Goal: Task Accomplishment & Management: Use online tool/utility

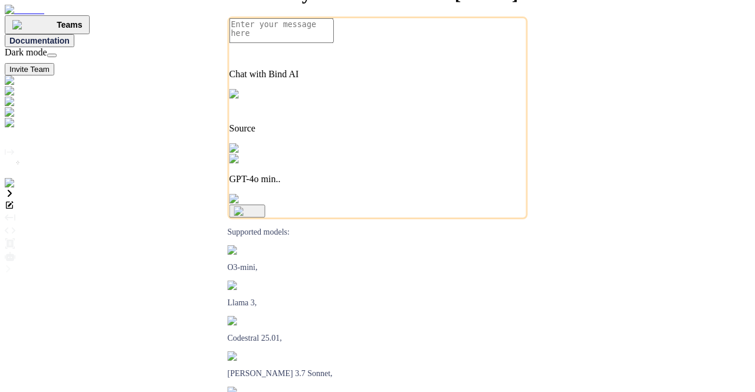
click at [13, 189] on img at bounding box center [24, 183] width 38 height 11
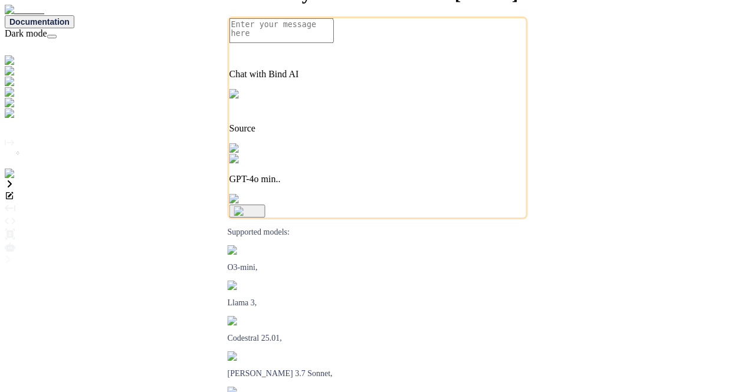
type textarea "x"
click at [15, 192] on img at bounding box center [21, 187] width 32 height 11
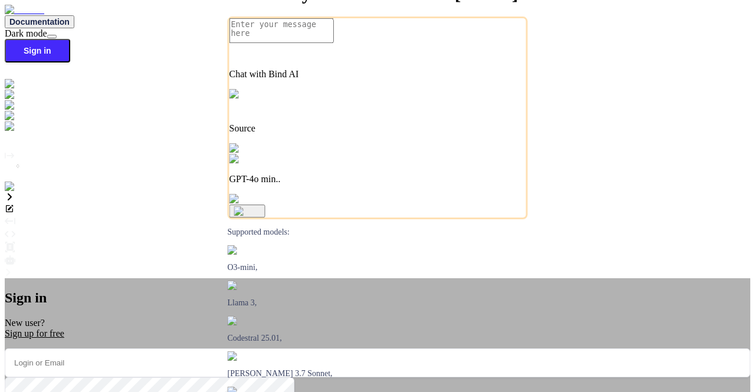
click at [323, 349] on input "email" at bounding box center [378, 363] width 746 height 29
type input "appsumo"
type textarea "x"
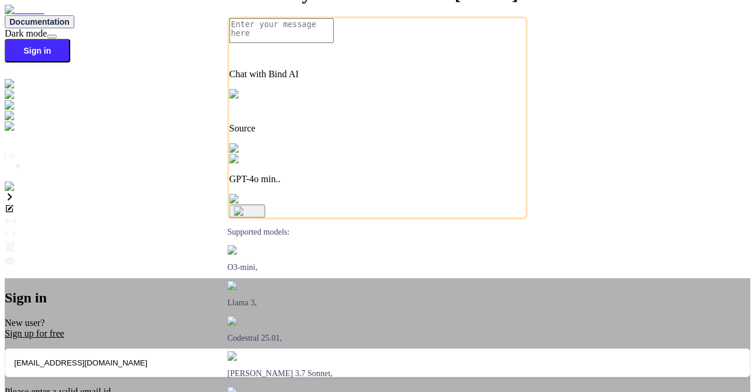
type input "appsumo_5@yopmail.com"
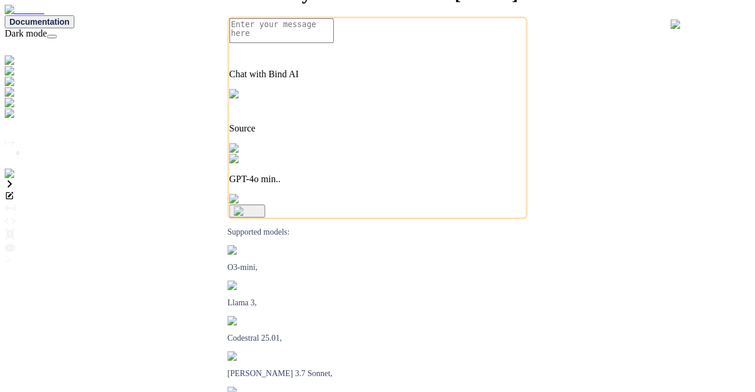
click at [21, 179] on img at bounding box center [24, 174] width 38 height 11
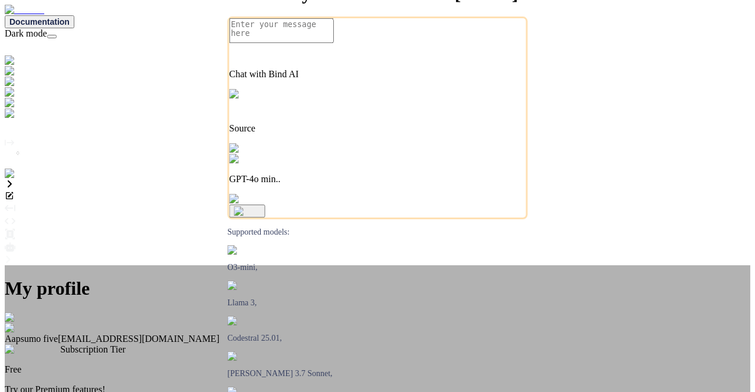
type textarea "x"
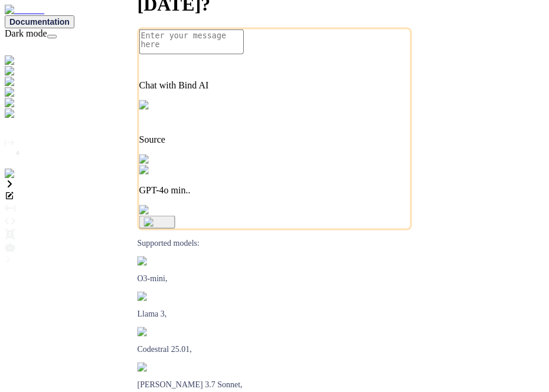
click at [23, 179] on img at bounding box center [24, 174] width 38 height 11
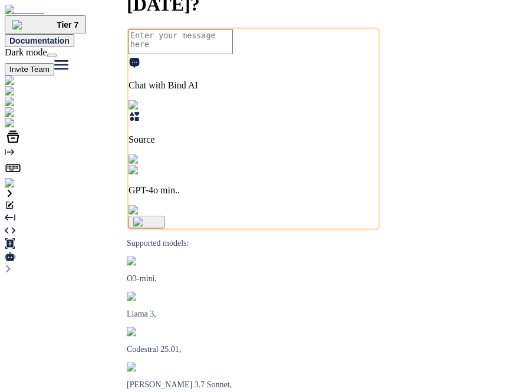
click at [18, 189] on img at bounding box center [24, 183] width 38 height 11
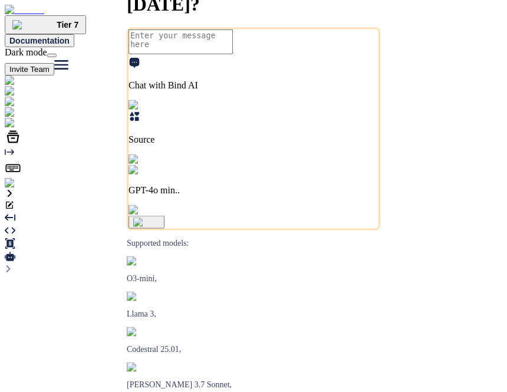
click at [326, 196] on div "GPT-4o min.." at bounding box center [254, 180] width 250 height 31
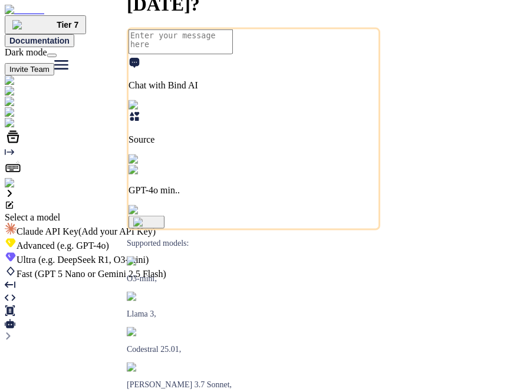
click at [156, 227] on span "Claude API Key (Add your API Key)" at bounding box center [86, 232] width 139 height 10
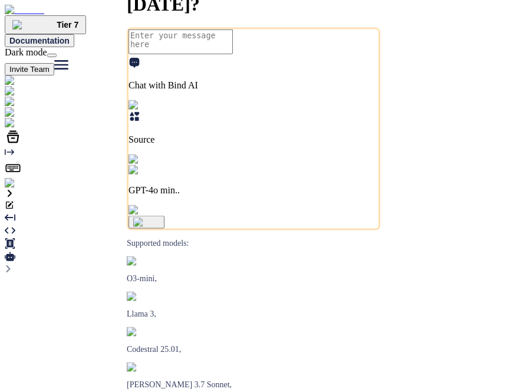
click at [340, 196] on p "GPT-4o min.." at bounding box center [254, 190] width 250 height 11
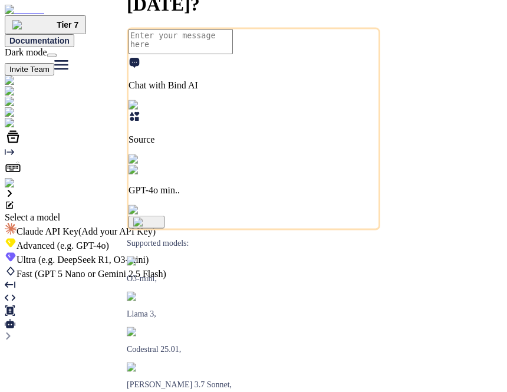
click at [149, 255] on span "(e.g. DeepSeek R1, O3-mini)" at bounding box center [92, 260] width 113 height 10
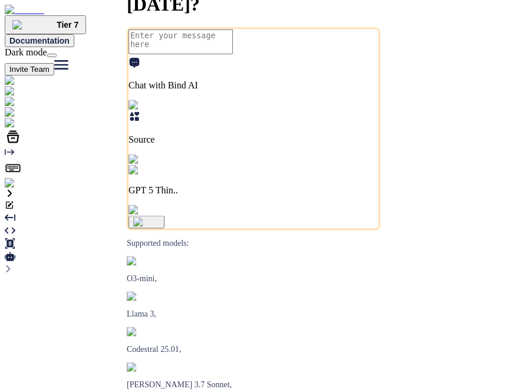
click at [344, 196] on p "GPT 5 Thin.." at bounding box center [254, 190] width 250 height 11
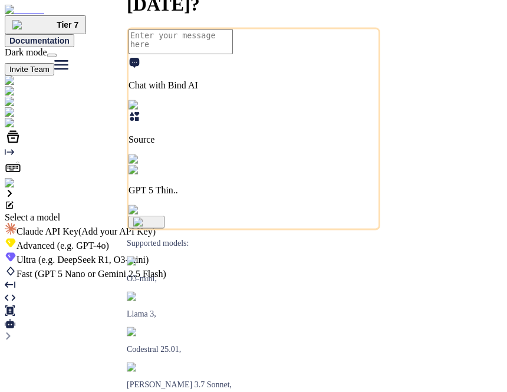
click at [275, 251] on div "Ultra (e.g. DeepSeek R1, O3-mini)" at bounding box center [254, 258] width 498 height 14
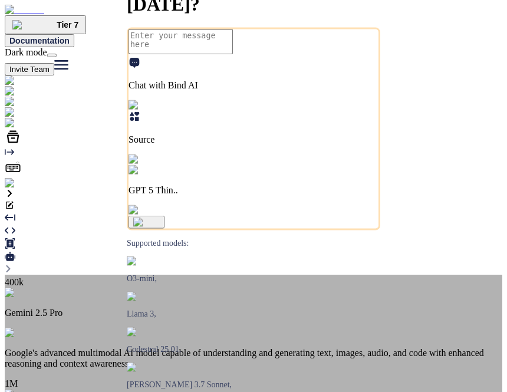
scroll to position [472, 0]
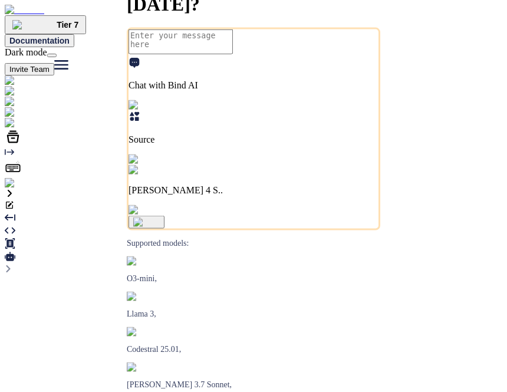
click at [188, 54] on textarea at bounding box center [181, 41] width 104 height 25
click at [21, 129] on img at bounding box center [44, 123] width 78 height 11
type textarea "x"
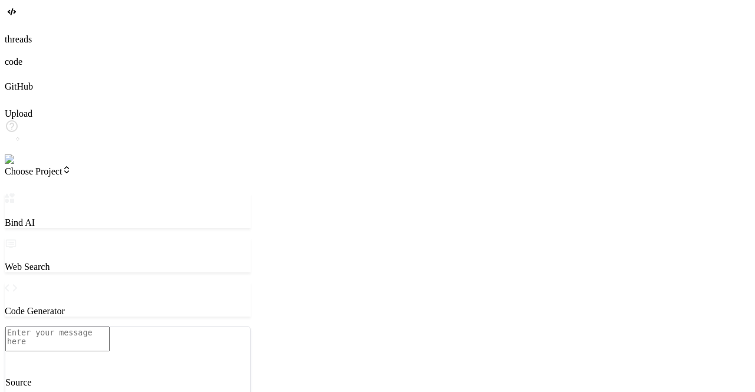
click at [110, 327] on textarea at bounding box center [57, 339] width 104 height 25
type textarea "x"
type textarea "h"
type textarea "x"
type textarea "hi"
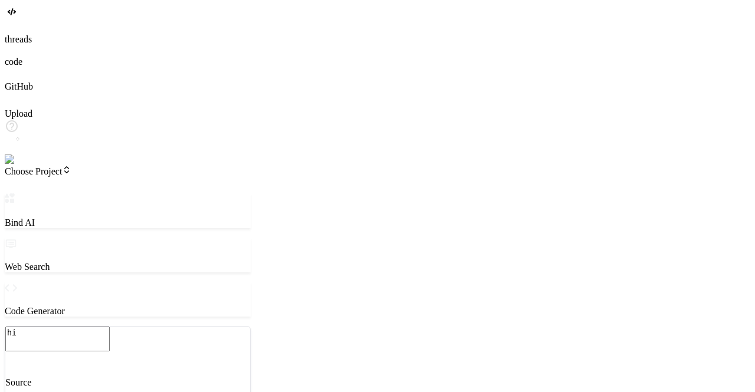
type textarea "x"
type textarea "hi"
type textarea "x"
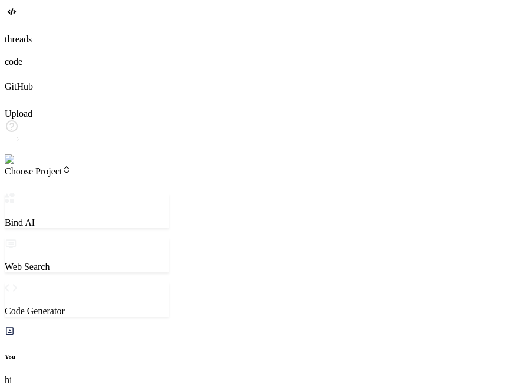
type textarea "x"
type textarea "h"
type textarea "x"
type textarea "hi"
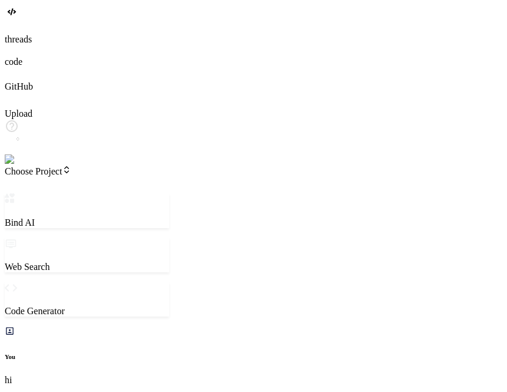
type textarea "x"
type textarea "hi"
type textarea "x"
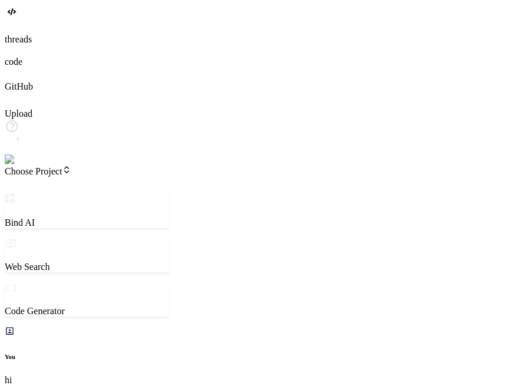
type textarea "x"
type textarea "h"
type textarea "x"
type textarea "hi"
type textarea "x"
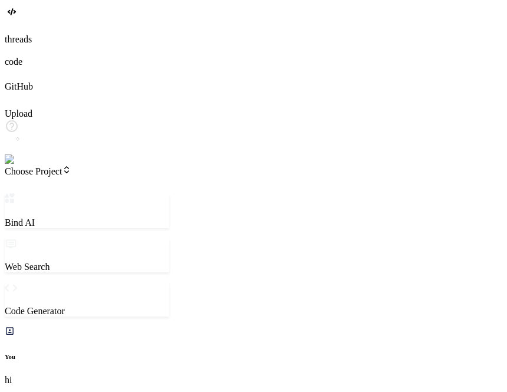
type textarea "hi"
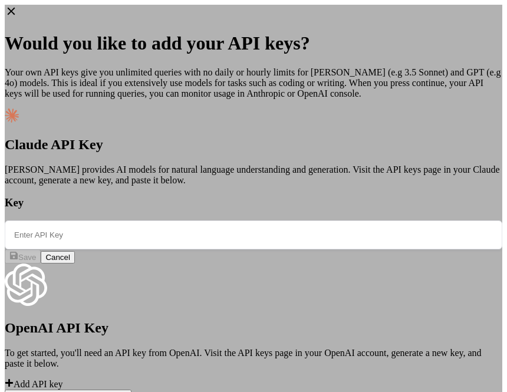
click at [18, 15] on icon at bounding box center [11, 11] width 13 height 13
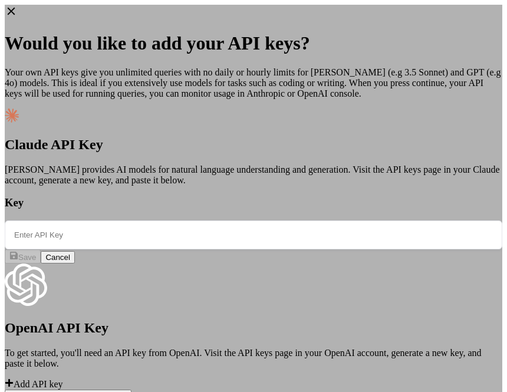
click at [458, 15] on div "Would you like to add your API keys? Your own API keys give you unlimited queri…" at bounding box center [254, 204] width 498 height 398
click at [18, 17] on icon at bounding box center [11, 11] width 13 height 13
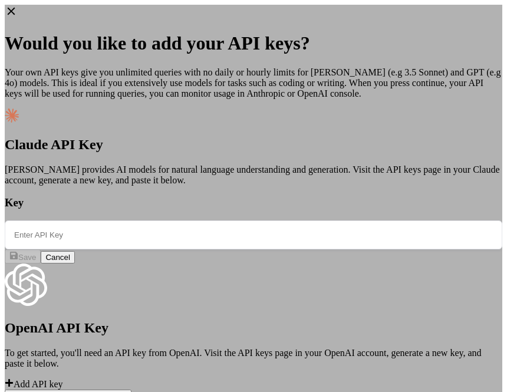
click at [440, 32] on h1 "Would you like to add your API keys?" at bounding box center [254, 43] width 498 height 22
click at [18, 14] on icon at bounding box center [11, 11] width 13 height 13
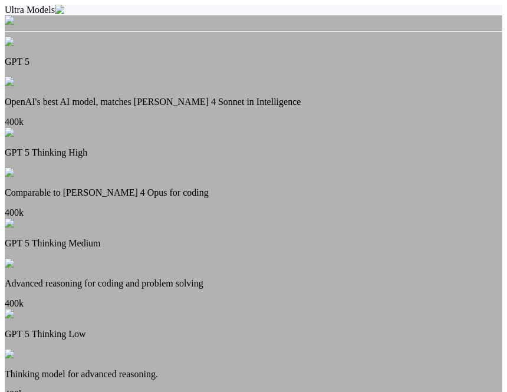
click at [265, 97] on p "OpenAI's best AI model, matches Claude 4 Sonnet in Intelligence" at bounding box center [254, 102] width 498 height 11
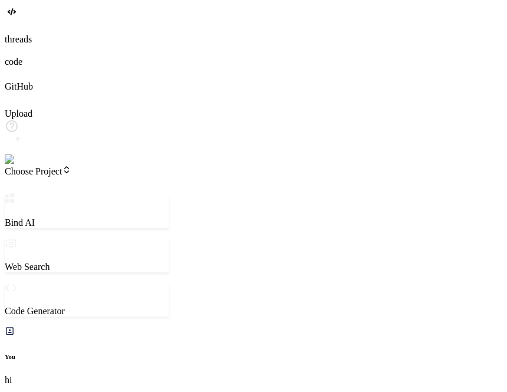
type textarea "x"
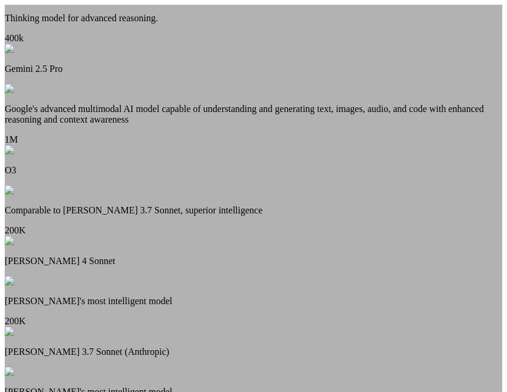
scroll to position [472, 0]
click at [230, 252] on div "Claude 4 Sonnet Claude's most intelligent model 200K" at bounding box center [254, 281] width 498 height 91
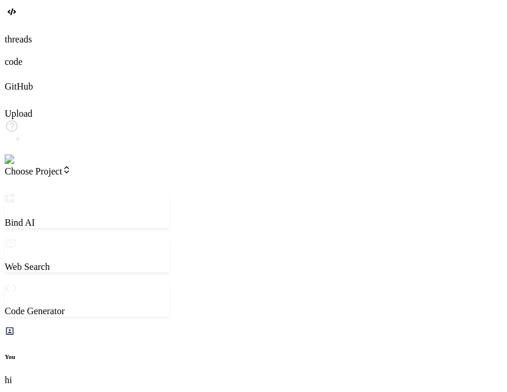
type textarea "x"
type textarea "h"
type textarea "x"
type textarea "hi"
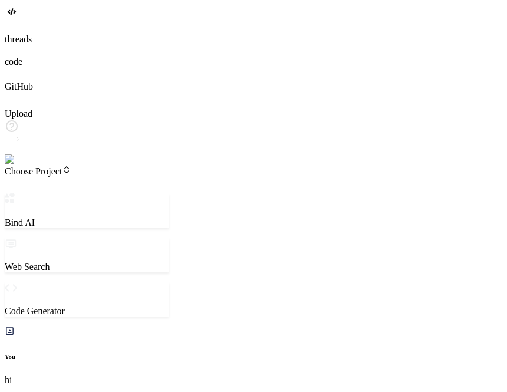
scroll to position [673, 0]
type textarea "x"
type textarea "hi"
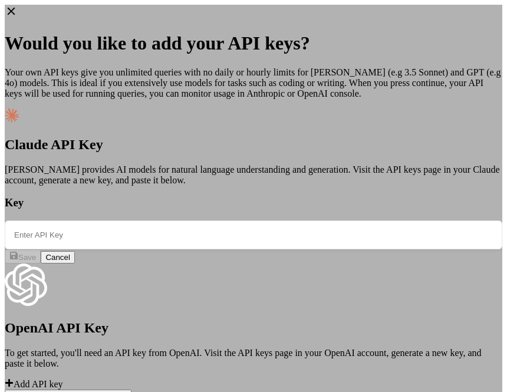
click at [171, 339] on div "OpenAI API Key To get started, you'll need an API key from OpenAI. Visit the AP…" at bounding box center [254, 327] width 498 height 126
type textarea "x"
paste input "modelName"
click at [183, 221] on input "text" at bounding box center [254, 235] width 498 height 29
type input "modelName"
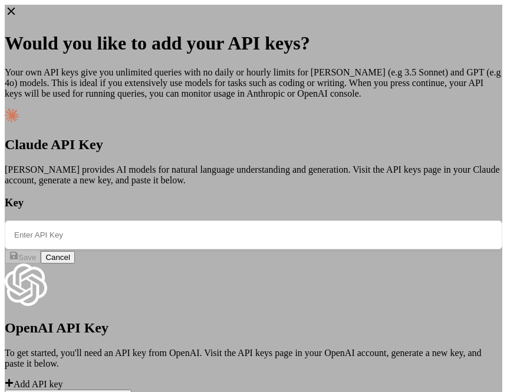
click at [181, 221] on input "text" at bounding box center [254, 235] width 498 height 29
paste input "sk-ant-api03-GSwxAGXr9VPhwS8R1X-i2V-cxiRASXZuuU6_QXjJ2dlMoJxTIMshxuRRUuuoTv4wH_…"
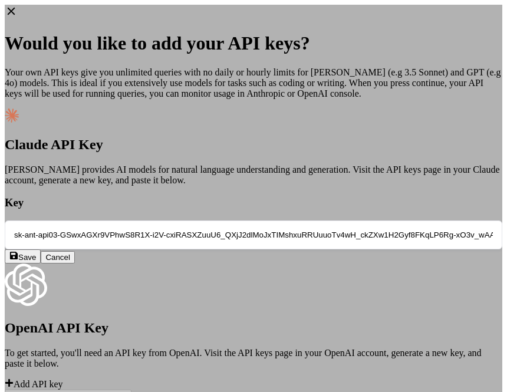
scroll to position [0, 247]
type input "sk-ant-api03-GSwxAGXr9VPhwS8R1X-i2V-cxiRASXZuuU6_QXjJ2dlMoJxTIMshxuRRUuuoTv4wH_…"
click at [36, 253] on span "Save" at bounding box center [27, 257] width 18 height 9
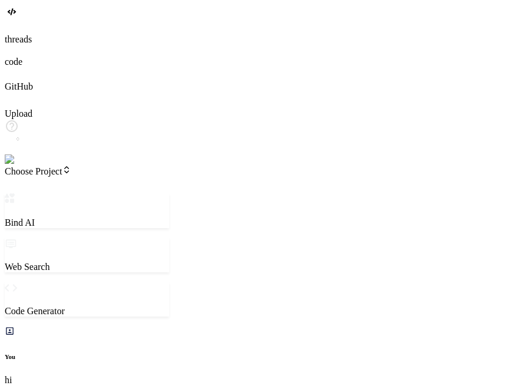
type textarea "x"
type textarea "hi"
type textarea "x"
type textarea "hi"
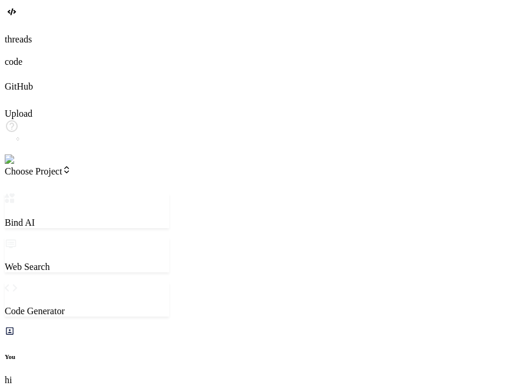
type textarea "x"
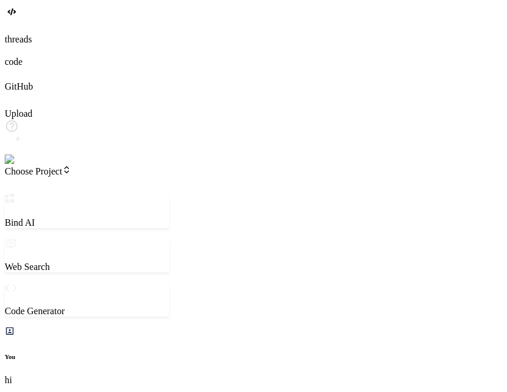
type textarea "x"
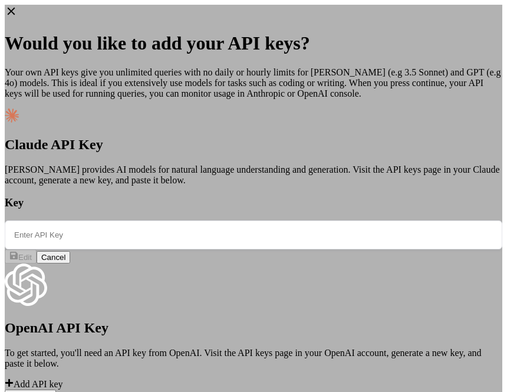
type input "sk-ant-api03-GSwxAGXr9VPhwS8R1X-i2V-cxiRASXZuuU6_QXjJ2dlMoJxTIMshxuRRUuuoTv4wH_…"
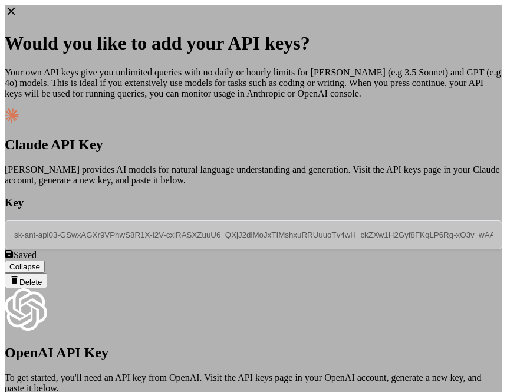
click at [42, 278] on span "Delete" at bounding box center [30, 282] width 23 height 9
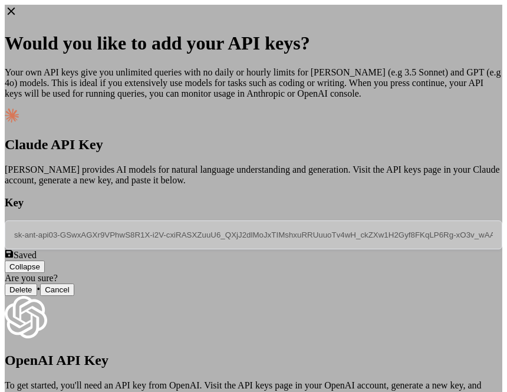
click at [37, 284] on button "Delete" at bounding box center [21, 290] width 32 height 12
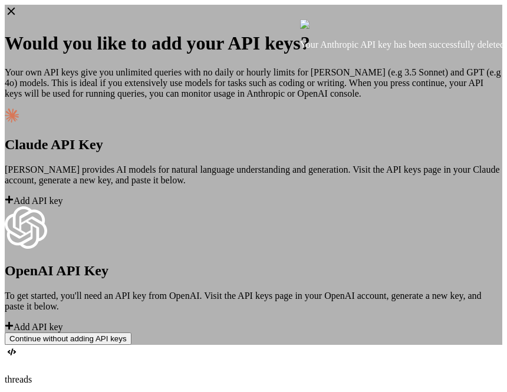
click at [132, 342] on button "Continue without adding API keys" at bounding box center [68, 339] width 127 height 12
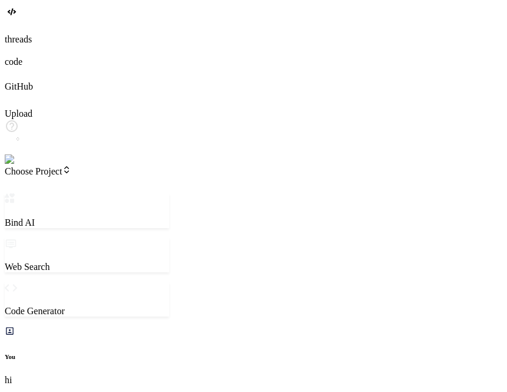
type textarea "x"
type textarea "h"
type textarea "x"
type textarea "hi"
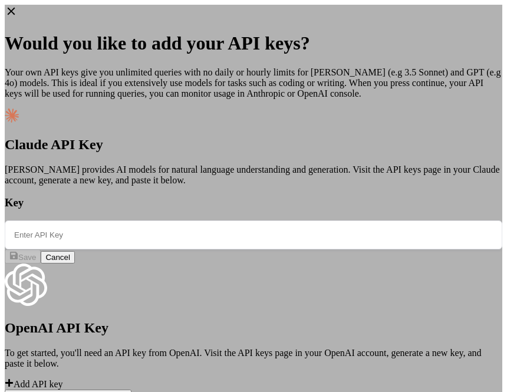
click at [15, 14] on icon at bounding box center [12, 12] width 8 height 8
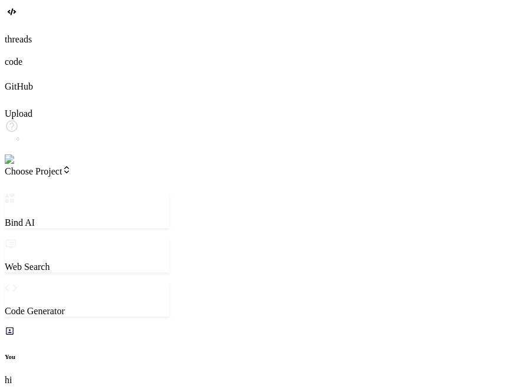
scroll to position [1324, 0]
click at [18, 165] on img at bounding box center [24, 160] width 38 height 11
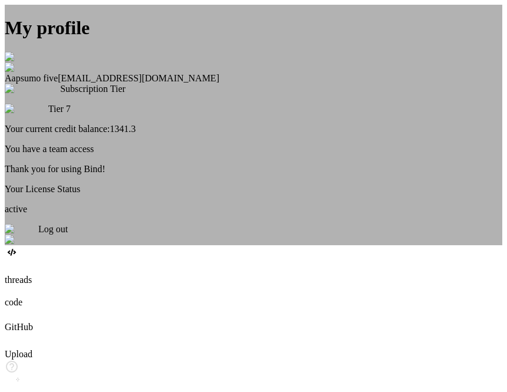
click at [68, 234] on span "Log out" at bounding box center [52, 229] width 29 height 10
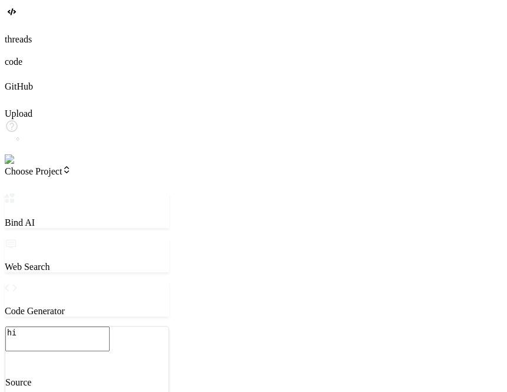
scroll to position [0, 0]
click at [18, 165] on img at bounding box center [21, 160] width 32 height 11
click at [71, 166] on span "Choose Project" at bounding box center [38, 171] width 67 height 10
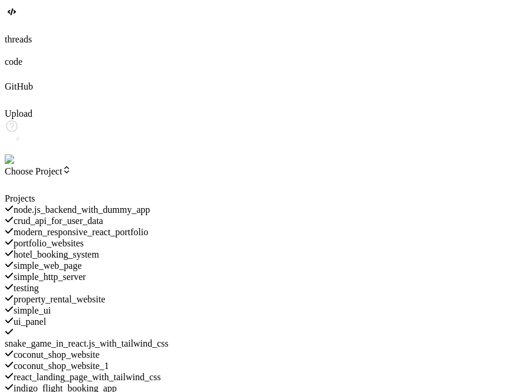
scroll to position [529, 0]
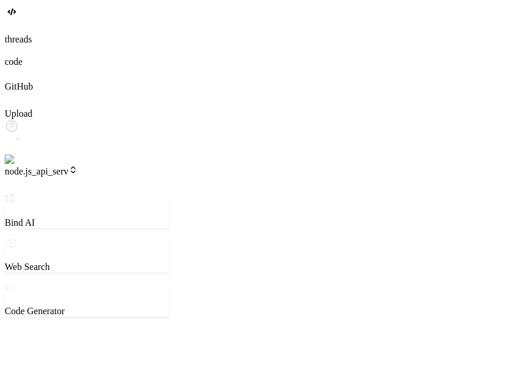
type textarea "x"
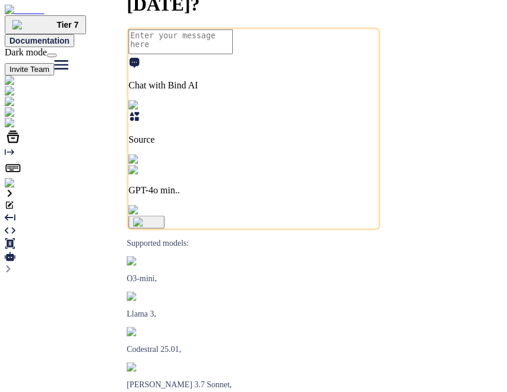
type textarea "x"
click at [342, 196] on p "GPT-4o min.." at bounding box center [254, 190] width 250 height 11
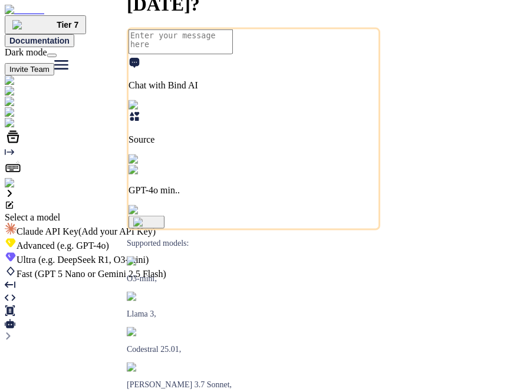
click at [149, 255] on span "(e.g. DeepSeek R1, O3-mini)" at bounding box center [92, 260] width 113 height 10
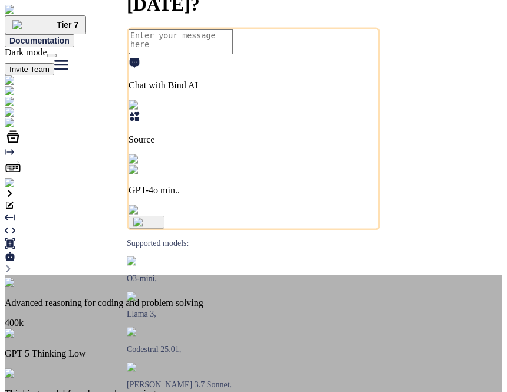
scroll to position [472, 0]
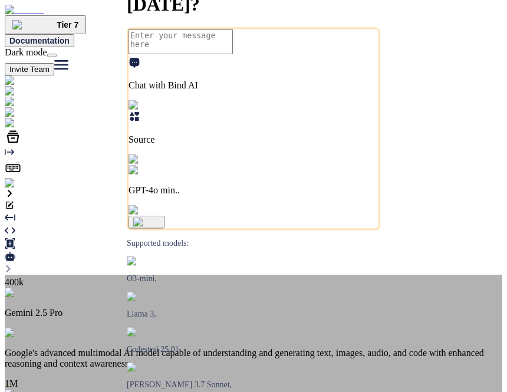
type textarea "x"
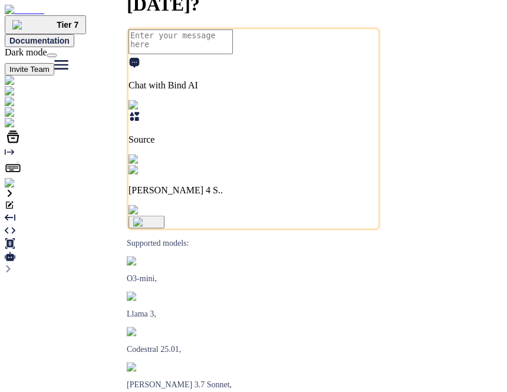
click at [201, 54] on textarea at bounding box center [181, 41] width 104 height 25
type textarea "h"
type textarea "x"
type textarea "hi"
type textarea "x"
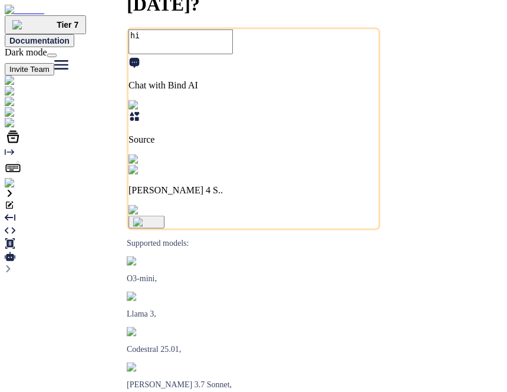
type textarea "hi"
click at [160, 227] on img "button" at bounding box center [146, 222] width 27 height 9
click at [21, 176] on icon at bounding box center [13, 167] width 17 height 17
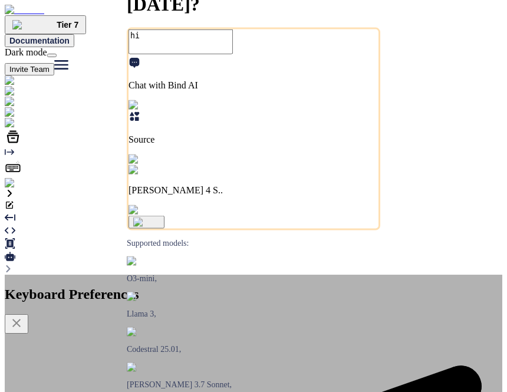
radio input "true"
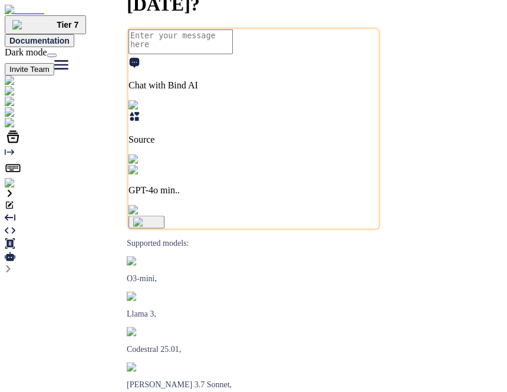
click at [337, 196] on p "GPT-4o min.." at bounding box center [254, 190] width 250 height 11
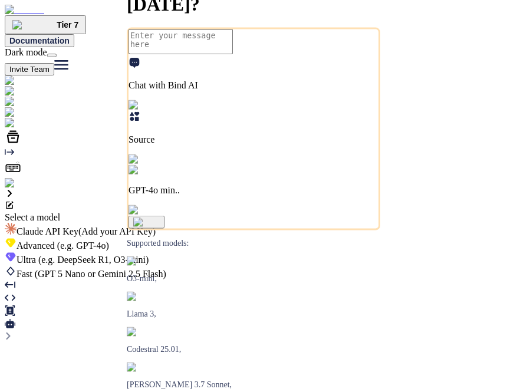
click at [267, 251] on div "Ultra (e.g. DeepSeek R1, O3-mini)" at bounding box center [254, 258] width 498 height 14
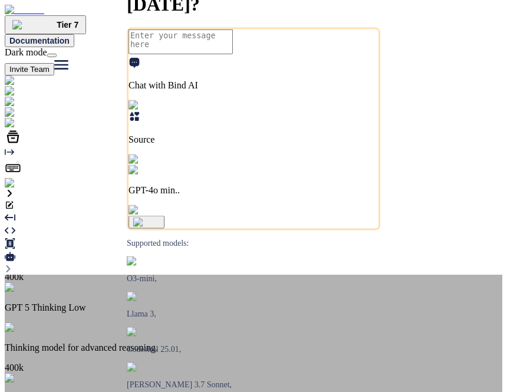
scroll to position [405, 0]
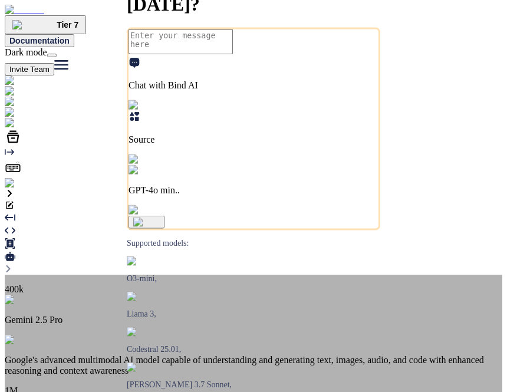
type textarea "x"
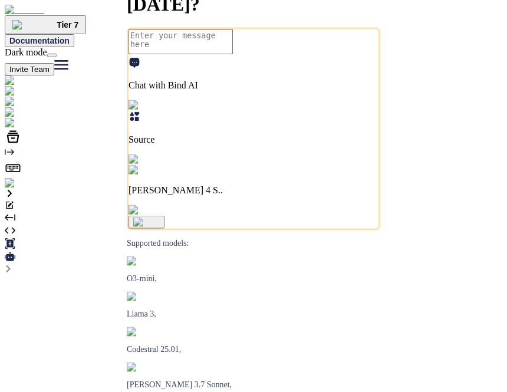
click at [213, 54] on textarea at bounding box center [181, 41] width 104 height 25
type textarea "h"
type textarea "x"
type textarea "hi"
type textarea "x"
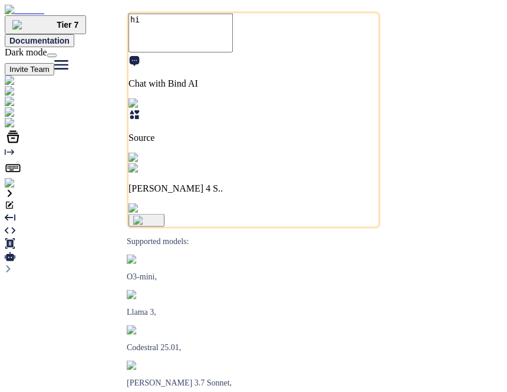
type textarea "hi"
click at [160, 225] on img "button" at bounding box center [146, 220] width 27 height 9
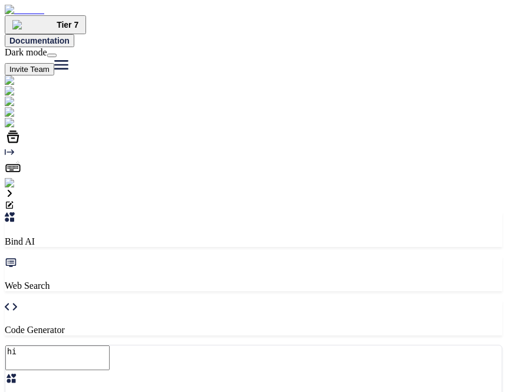
type textarea "x"
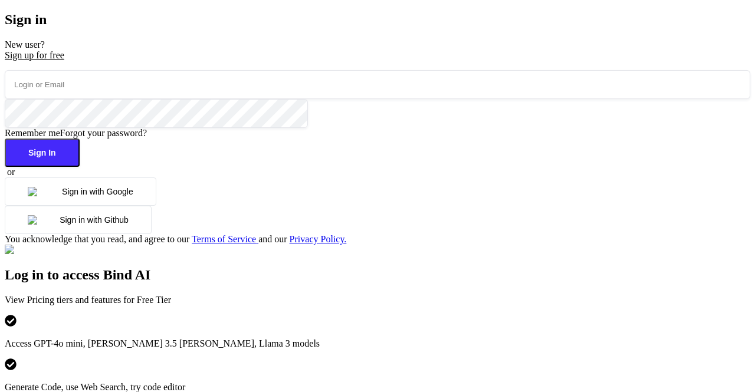
click at [125, 206] on button "Sign in with Google" at bounding box center [81, 192] width 152 height 28
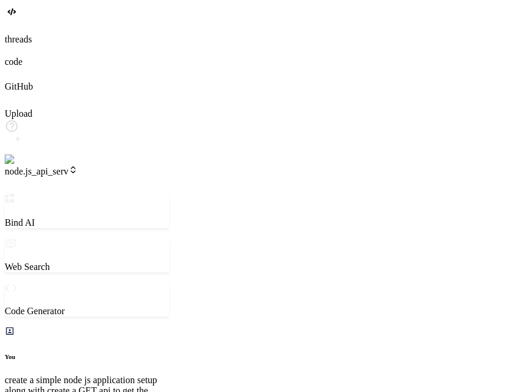
scroll to position [313, 0]
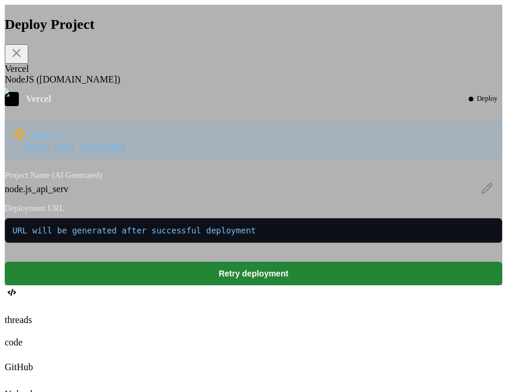
click at [160, 85] on div "NodeJS ([DOMAIN_NAME])" at bounding box center [254, 79] width 498 height 11
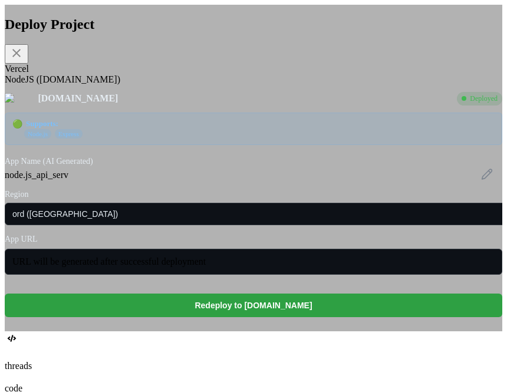
click at [243, 317] on button "Redeploy to [DOMAIN_NAME]" at bounding box center [254, 306] width 498 height 24
click at [278, 317] on button "Redeploy to [DOMAIN_NAME]" at bounding box center [254, 306] width 498 height 24
click at [315, 317] on button "Redeploy to [DOMAIN_NAME]" at bounding box center [254, 306] width 498 height 24
click at [301, 317] on button "Deploying..." at bounding box center [254, 306] width 498 height 24
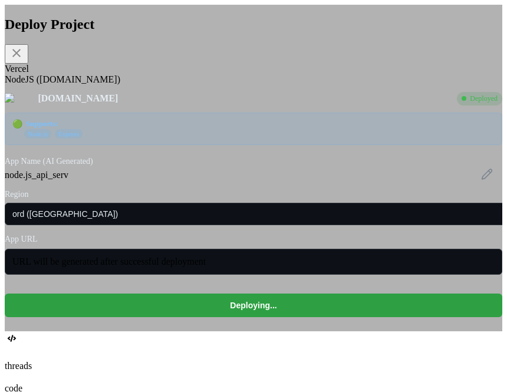
type textarea "x"
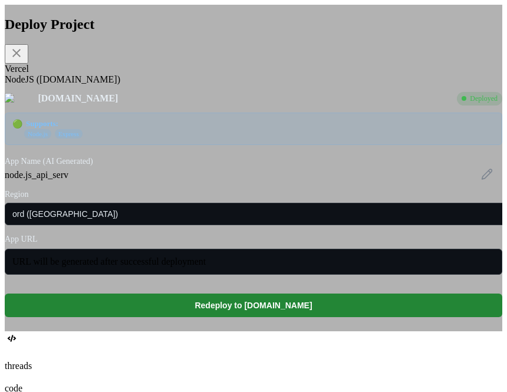
click at [109, 74] on div "Vercel" at bounding box center [254, 69] width 498 height 11
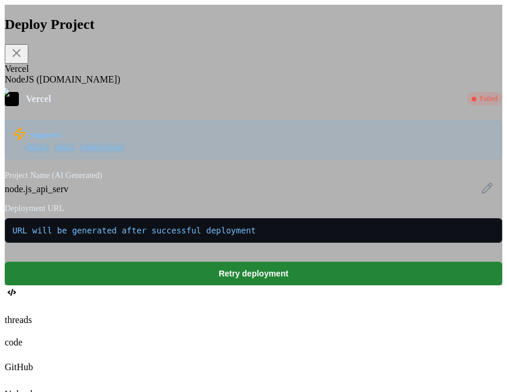
click at [158, 85] on div "NodeJS ([DOMAIN_NAME])" at bounding box center [254, 79] width 498 height 11
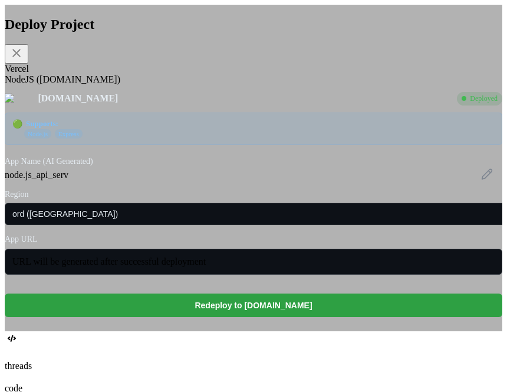
click at [290, 317] on button "Redeploy to [DOMAIN_NAME]" at bounding box center [254, 306] width 498 height 24
type textarea "x"
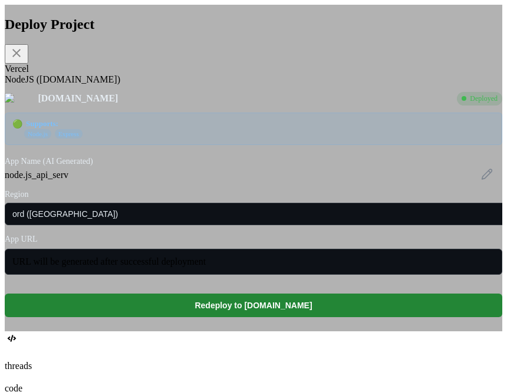
type textarea "x"
click at [481, 180] on icon at bounding box center [487, 174] width 12 height 12
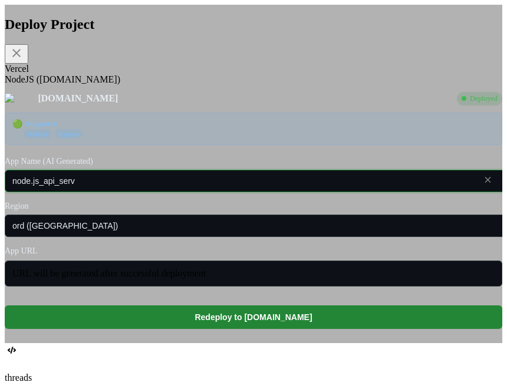
click at [195, 192] on input "node.js_api_serv" at bounding box center [270, 181] width 530 height 22
type input "node.js_api_server"
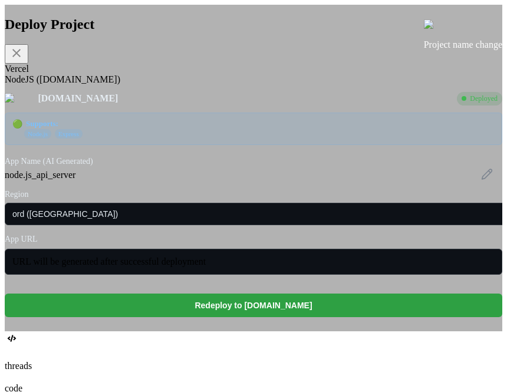
click at [232, 317] on button "Redeploy to [DOMAIN_NAME]" at bounding box center [254, 306] width 498 height 24
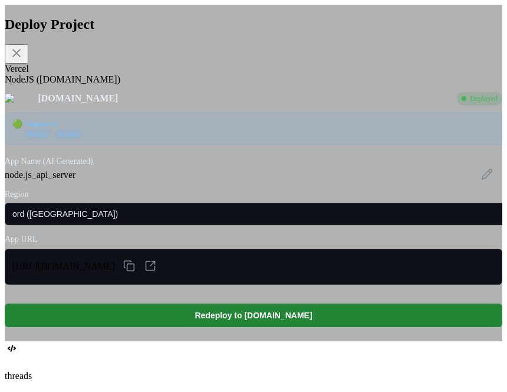
click at [160, 285] on div "[URL][DOMAIN_NAME]" at bounding box center [254, 267] width 498 height 36
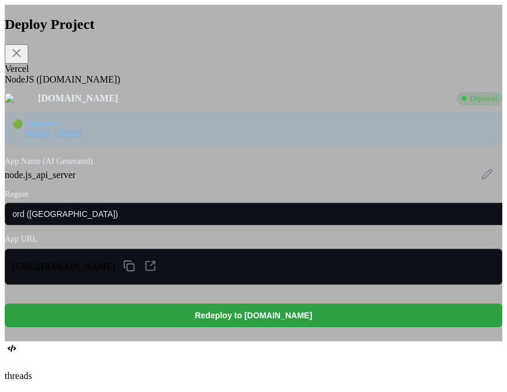
click at [244, 327] on button "Redeploy to [DOMAIN_NAME]" at bounding box center [254, 316] width 498 height 24
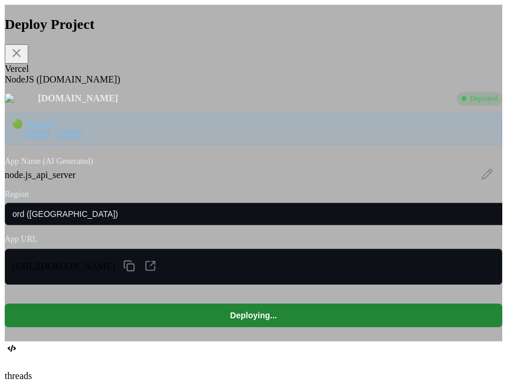
type textarea "x"
